Goal: Information Seeking & Learning: Learn about a topic

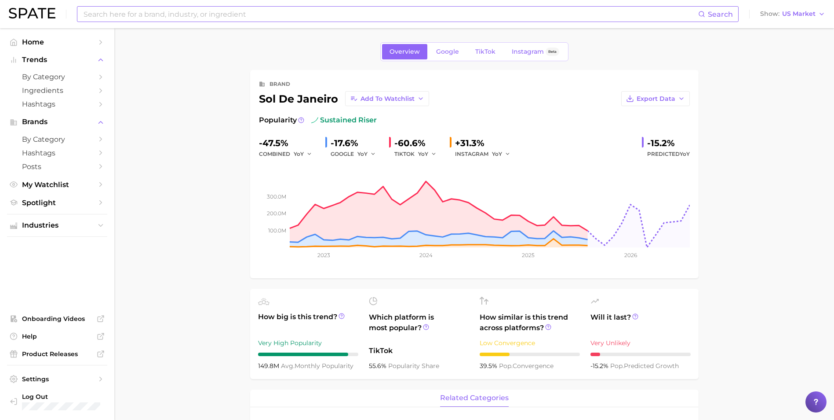
click at [167, 14] on input at bounding box center [391, 14] width 616 height 15
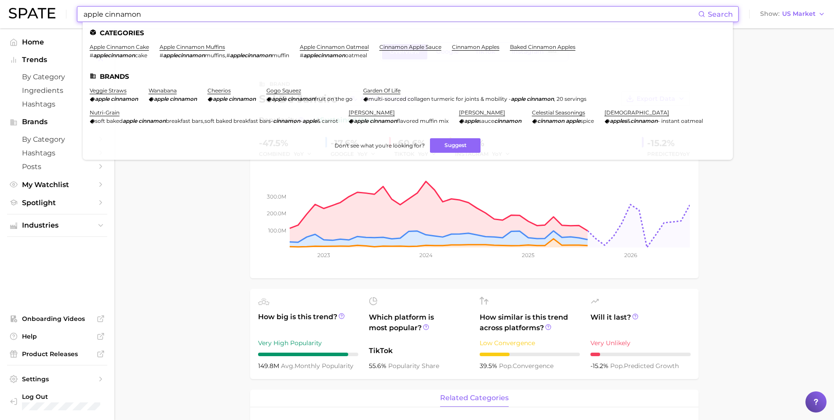
type input "apple cinnamon"
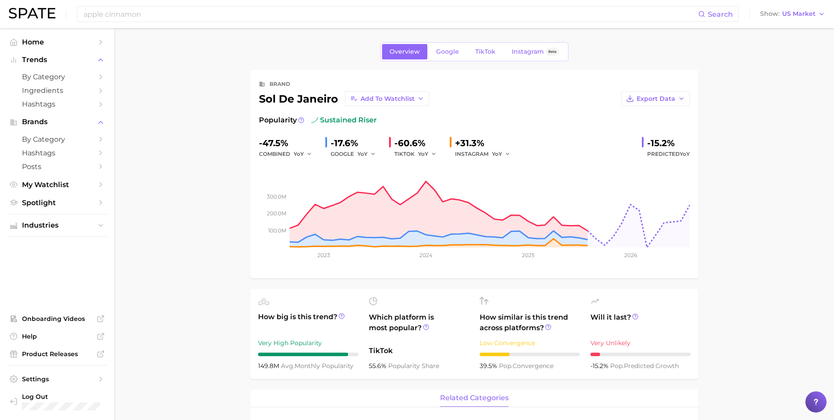
drag, startPoint x: 300, startPoint y: 84, endPoint x: 247, endPoint y: 91, distance: 53.6
click at [442, 54] on span "Google" at bounding box center [447, 51] width 23 height 7
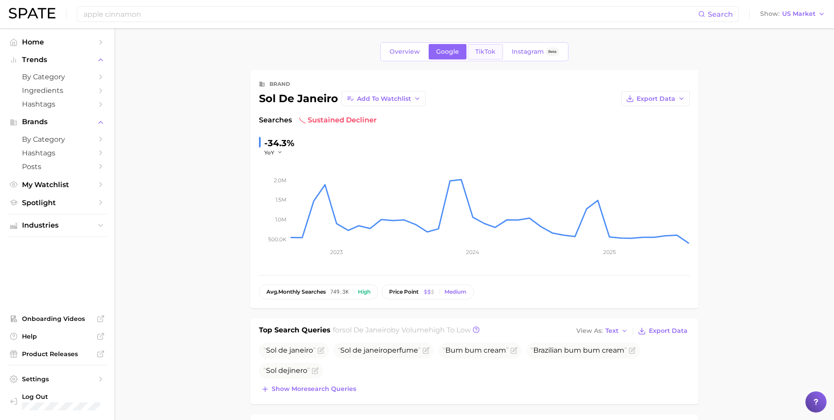
click at [480, 51] on span "TikTok" at bounding box center [485, 51] width 20 height 7
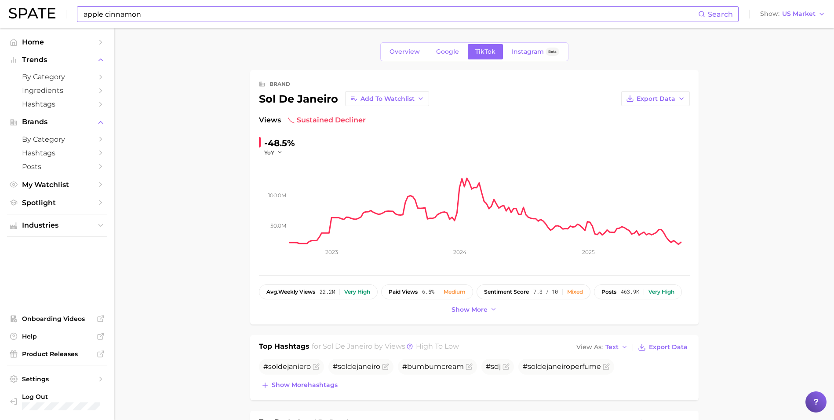
click at [118, 16] on input "apple cinnamon" at bounding box center [391, 14] width 616 height 15
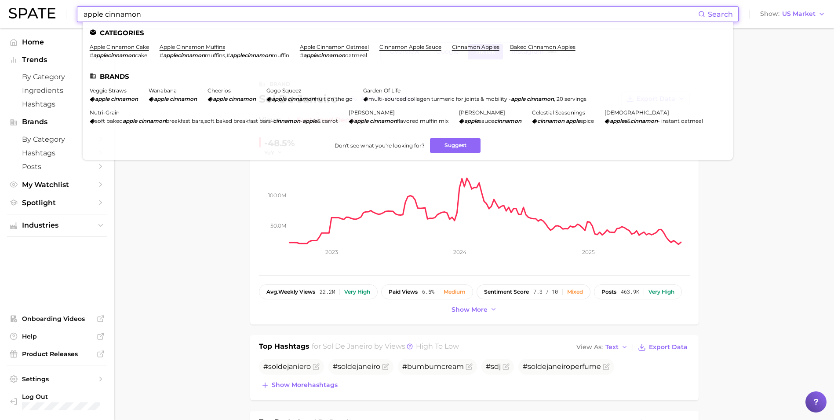
click at [143, 15] on input "apple cinnamon" at bounding box center [391, 14] width 616 height 15
click at [474, 50] on li "cinnamon apples" at bounding box center [475, 51] width 47 height 15
click at [478, 45] on link "cinnamon apples" at bounding box center [475, 47] width 47 height 7
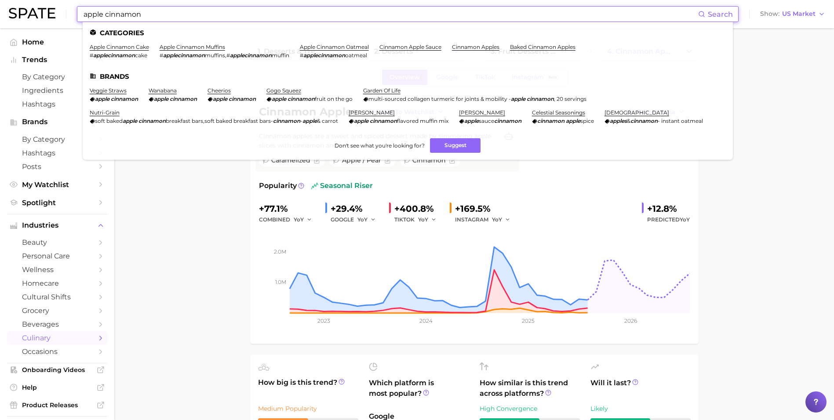
drag, startPoint x: 175, startPoint y: 11, endPoint x: 0, endPoint y: 7, distance: 175.5
click at [0, 7] on html "apple cinnamon Search Categories apple cinnamon cake # applecinnamon cake apple…" at bounding box center [417, 210] width 834 height 420
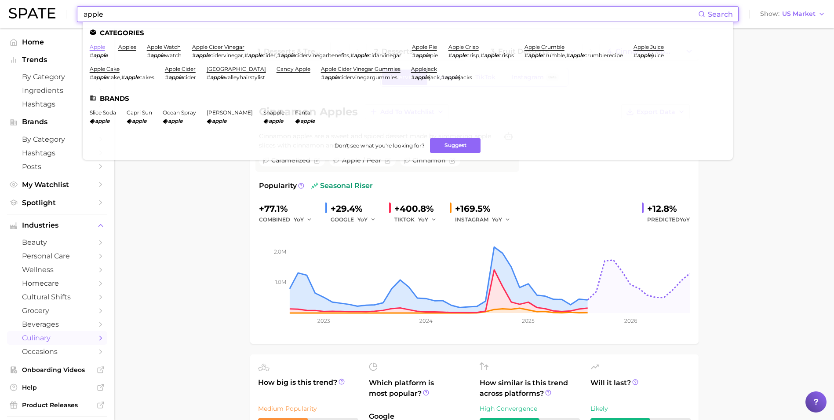
type input "apple"
click at [93, 47] on link "apple" at bounding box center [97, 47] width 15 height 7
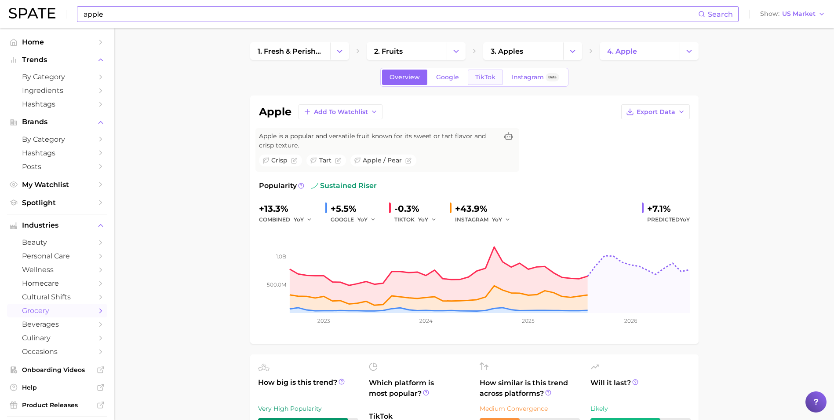
click at [485, 74] on span "TikTok" at bounding box center [485, 76] width 20 height 7
